Goal: Task Accomplishment & Management: Use online tool/utility

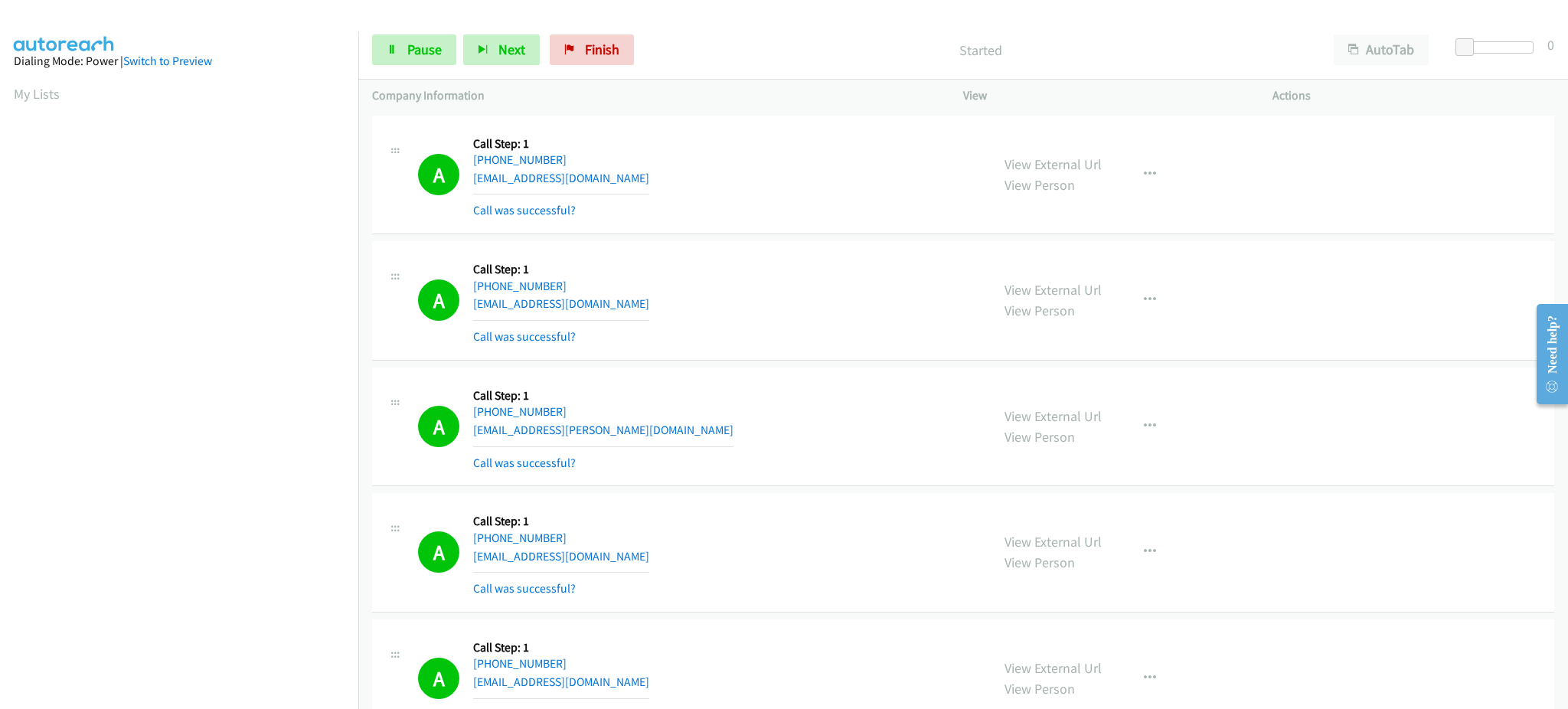
scroll to position [153, 4]
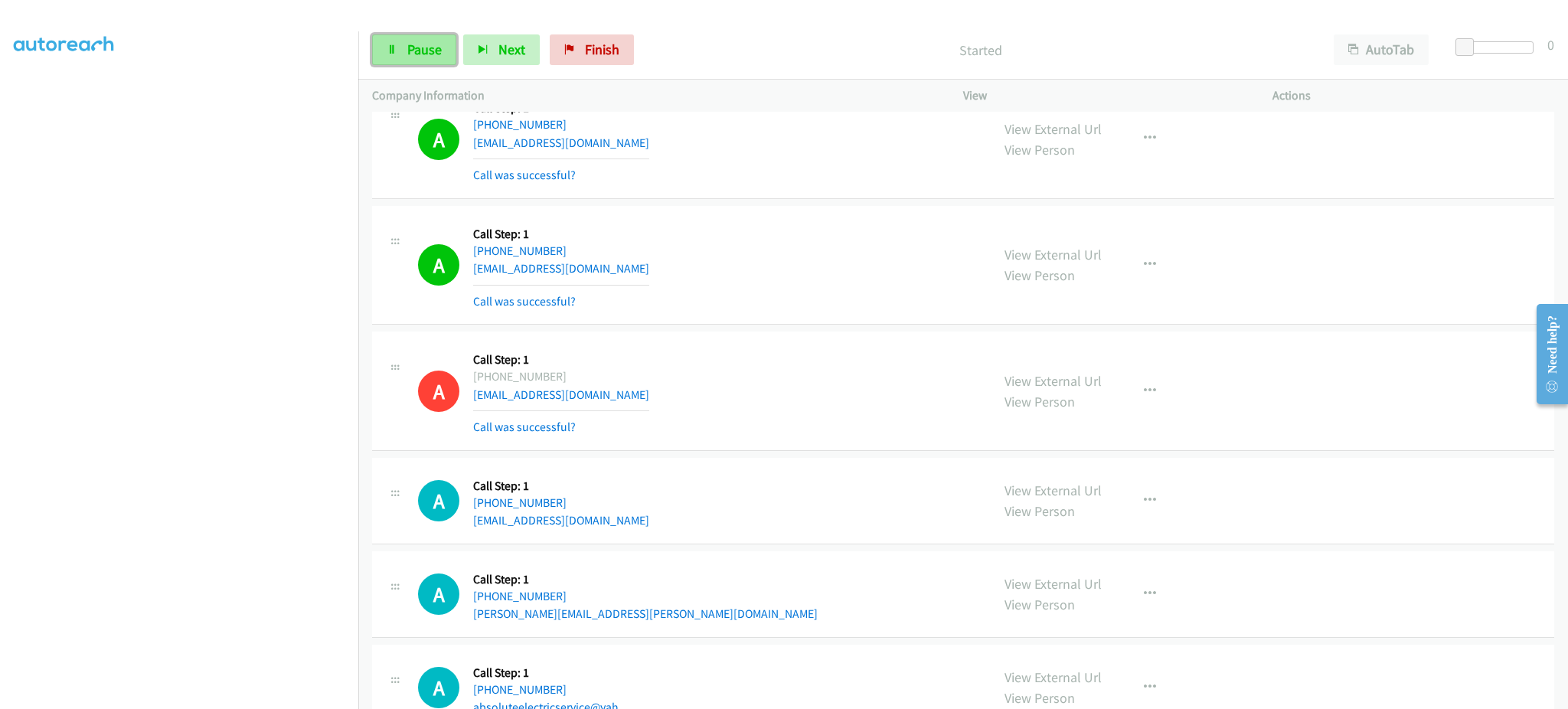
click at [395, 39] on link "Pause" at bounding box center [414, 49] width 84 height 30
click at [396, 40] on link "Start Calls" at bounding box center [427, 49] width 110 height 30
click at [400, 59] on link "Pause" at bounding box center [414, 49] width 84 height 30
click at [398, 44] on link "Start Calls" at bounding box center [427, 49] width 110 height 30
click at [520, 60] on button "Next" at bounding box center [502, 49] width 77 height 30
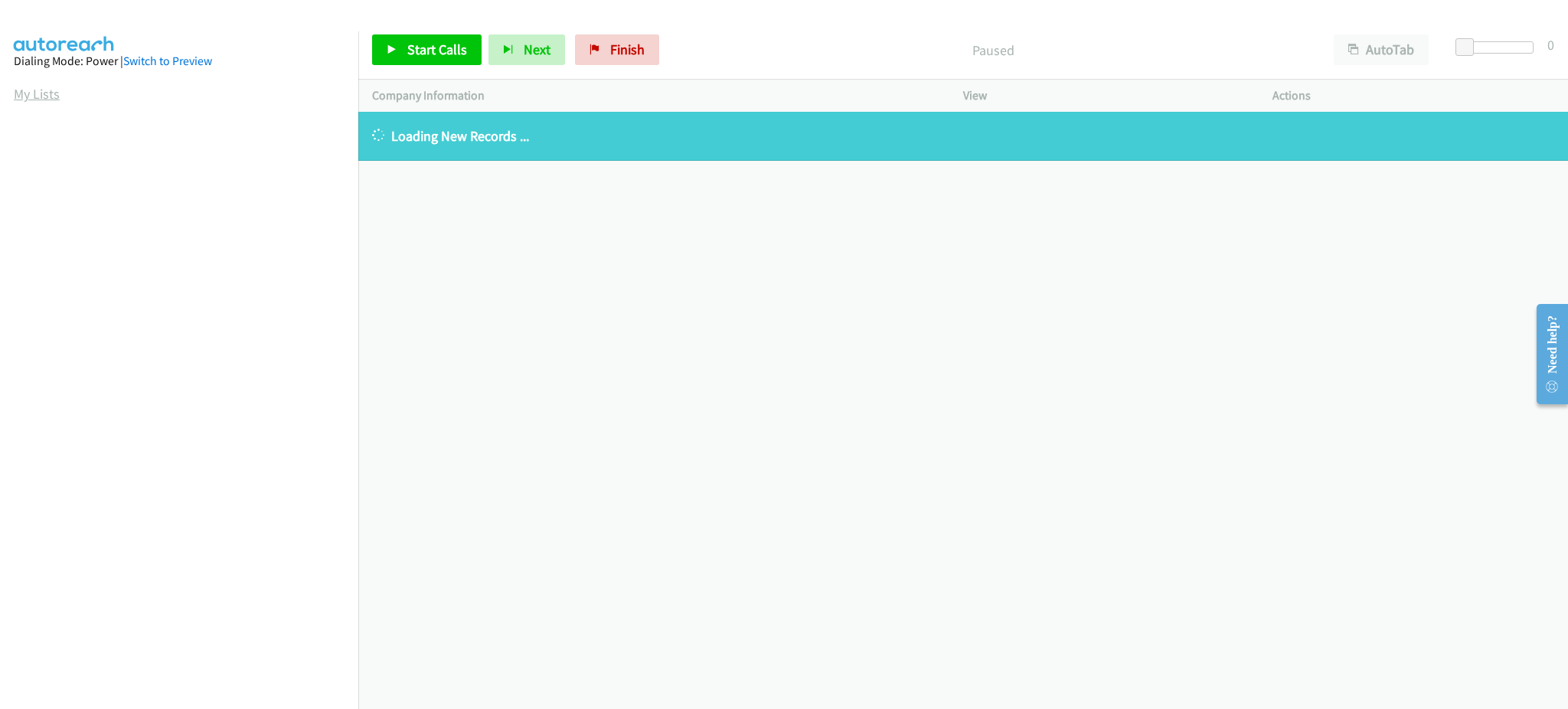
click at [43, 86] on link "My Lists" at bounding box center [37, 93] width 46 height 17
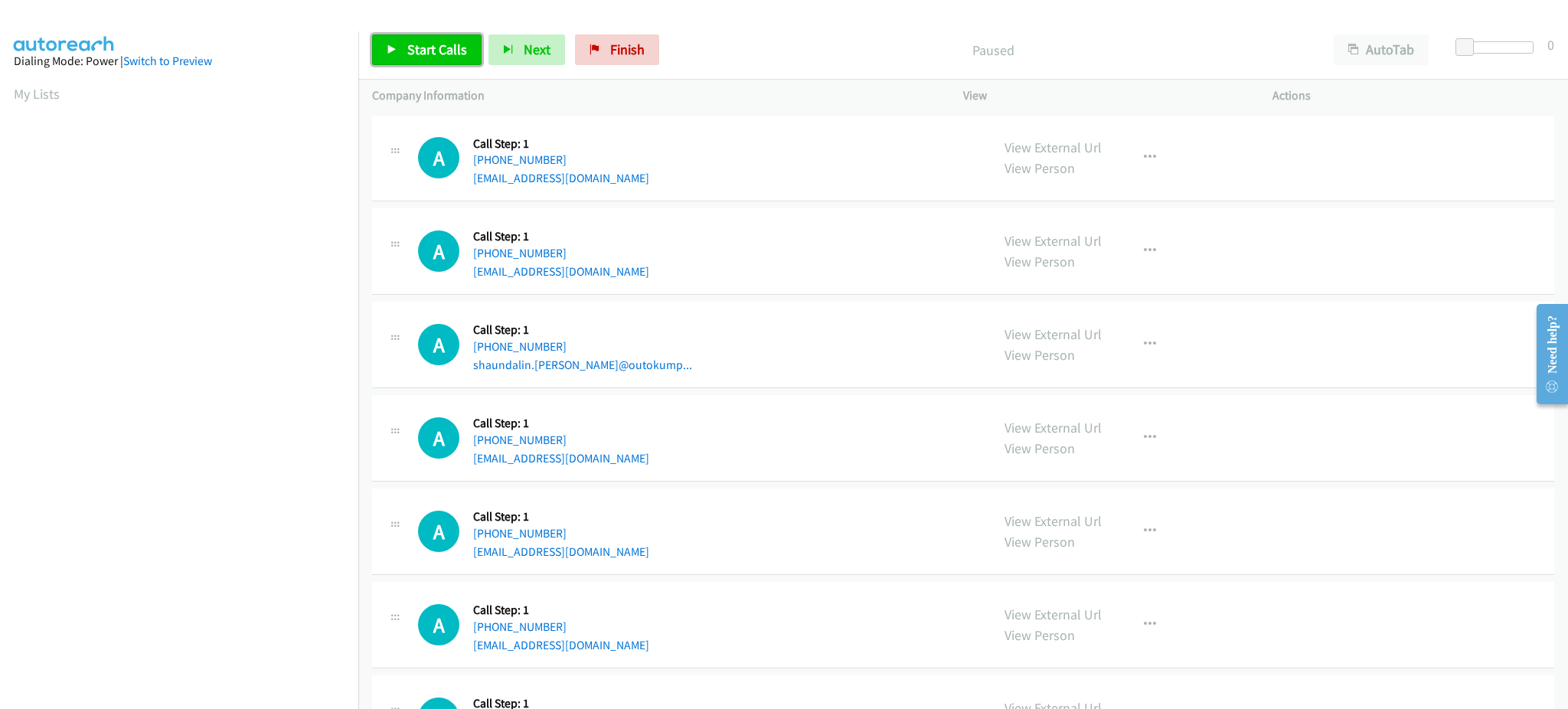
click at [420, 64] on link "Start Calls" at bounding box center [427, 49] width 110 height 30
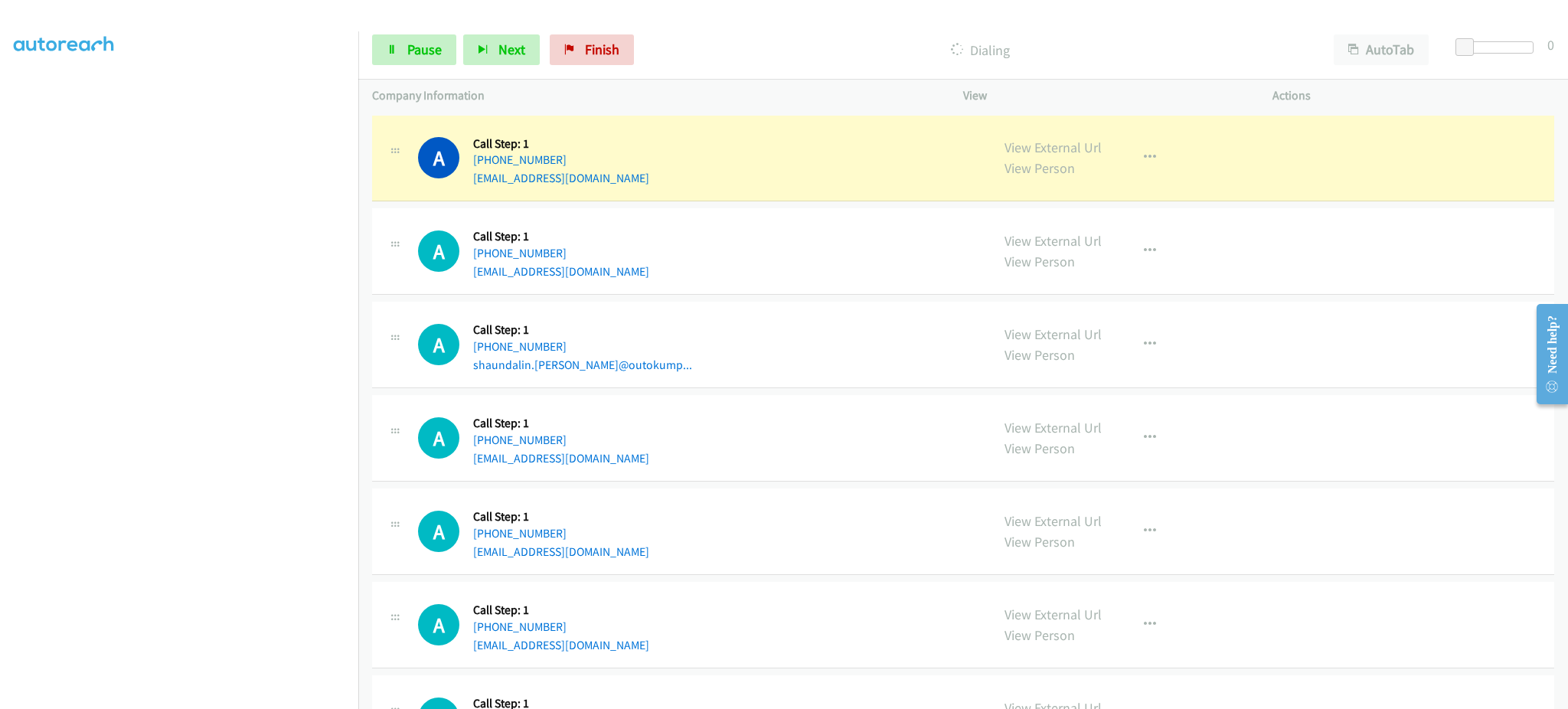
scroll to position [153, 0]
click at [223, 692] on section at bounding box center [179, 345] width 331 height 733
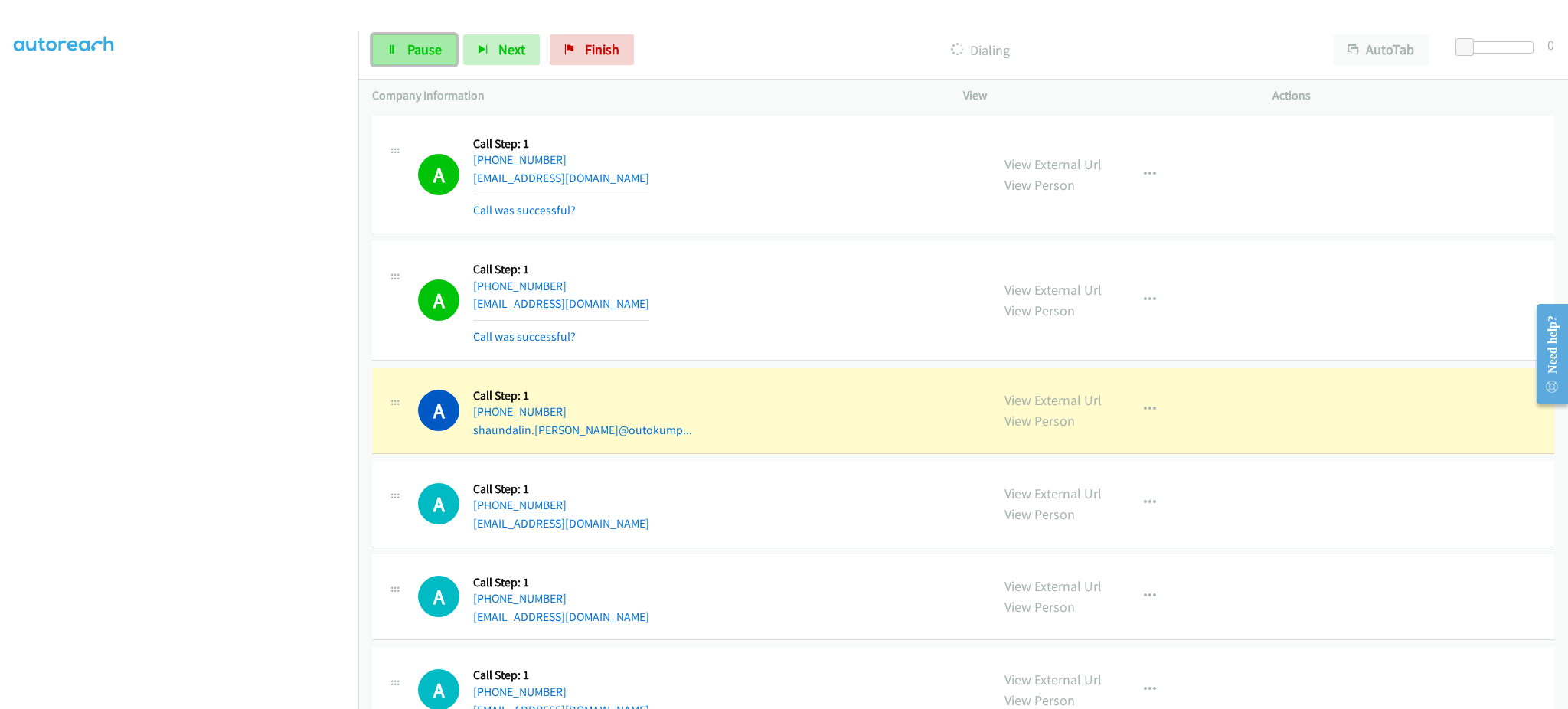
click at [431, 42] on span "Pause" at bounding box center [425, 49] width 35 height 17
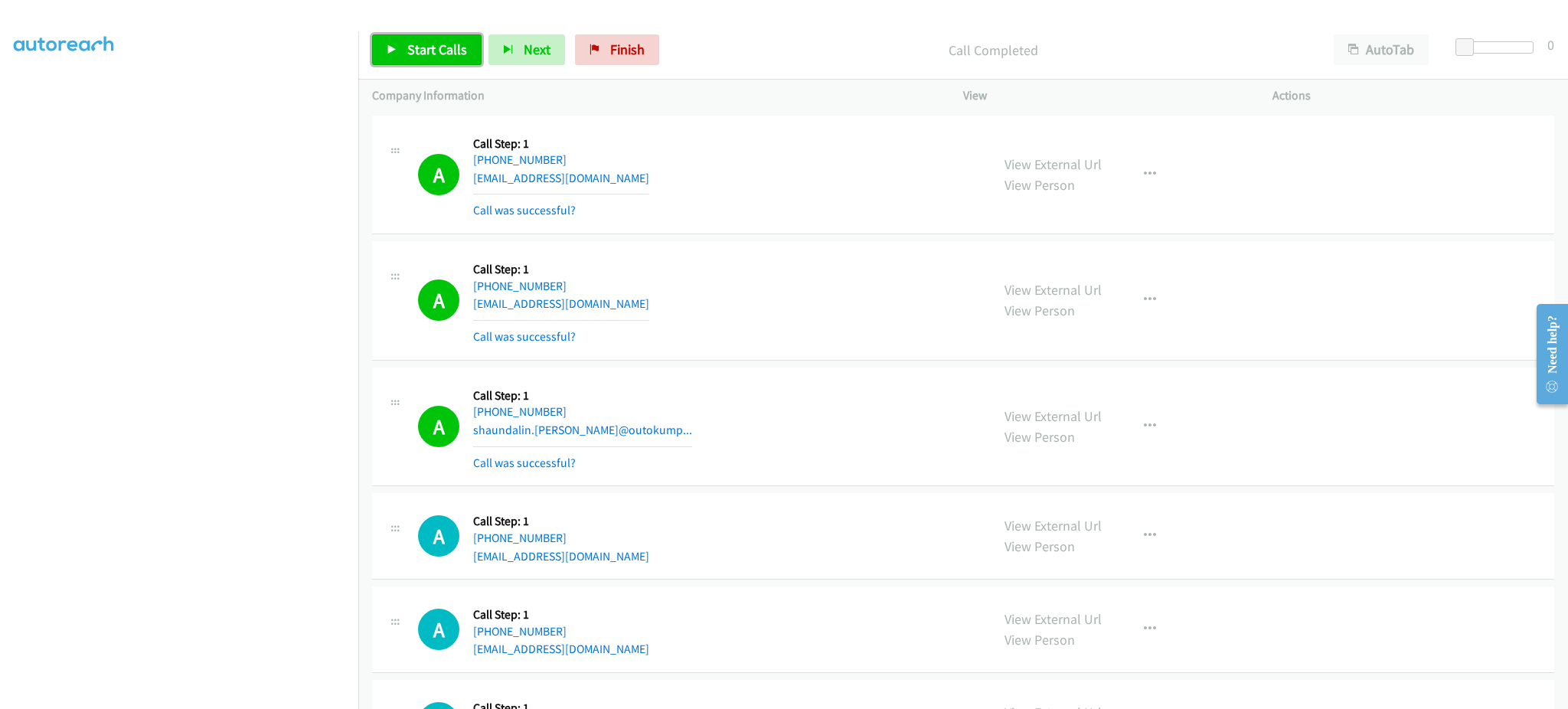
click at [434, 61] on link "Start Calls" at bounding box center [427, 49] width 110 height 30
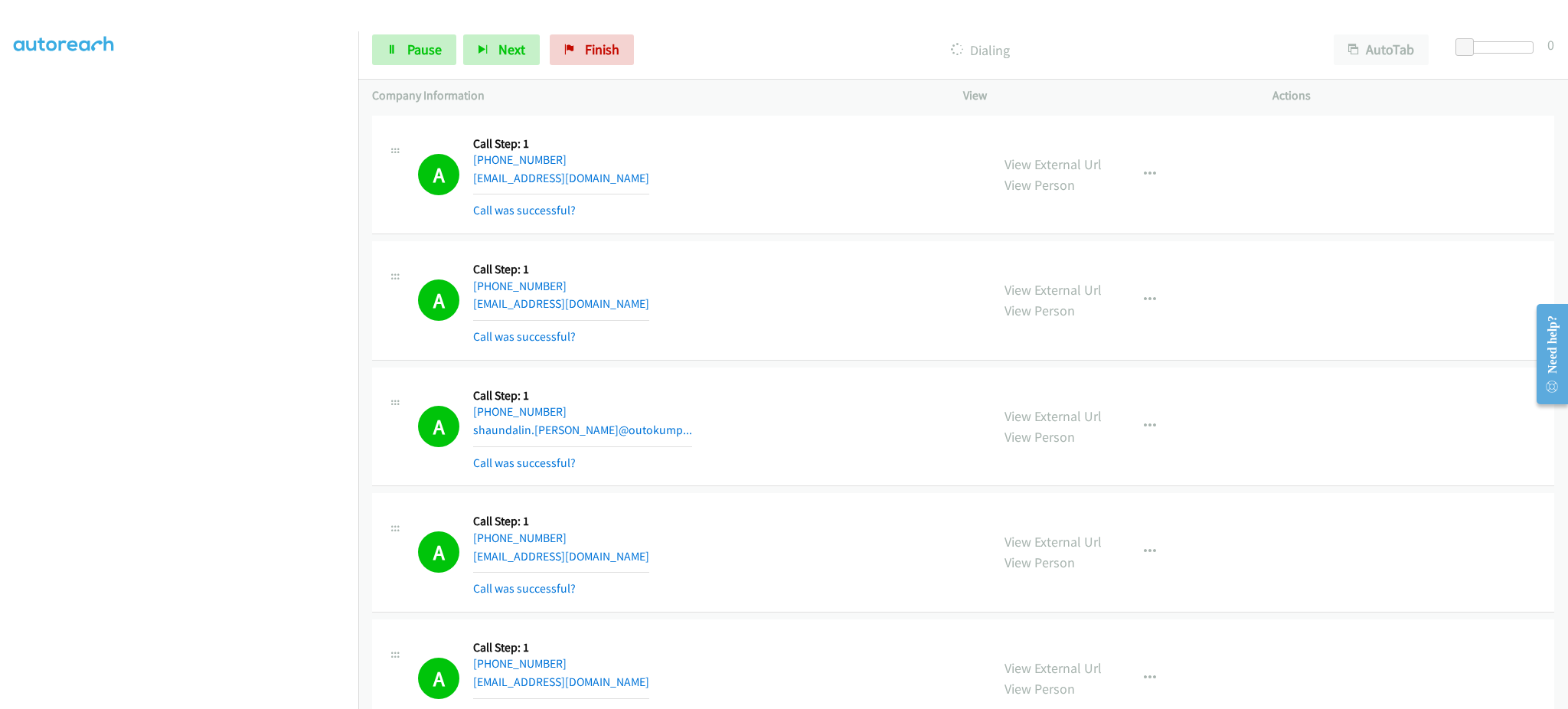
click at [284, 692] on section at bounding box center [179, 345] width 331 height 733
click at [408, 57] on span "Pause" at bounding box center [425, 49] width 35 height 17
